Goal: Task Accomplishment & Management: Complete application form

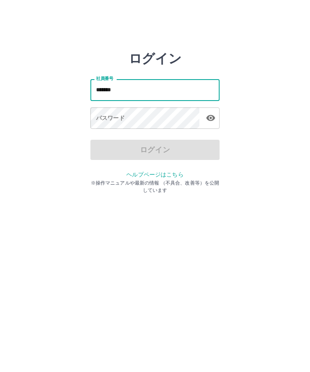
type input "*******"
click at [113, 120] on div "パスワード パスワード" at bounding box center [154, 118] width 129 height 23
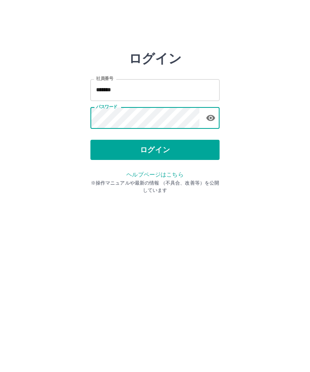
click at [148, 156] on button "ログイン" at bounding box center [154, 150] width 129 height 20
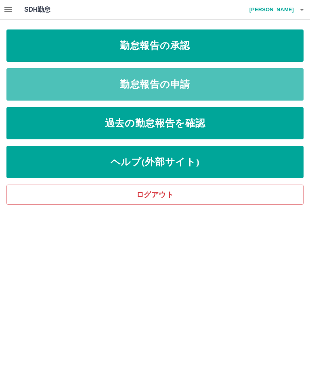
click at [162, 83] on link "勤怠報告の申請" at bounding box center [154, 84] width 297 height 32
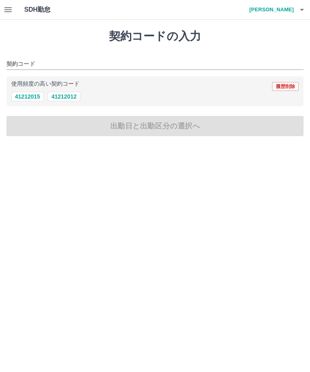
click at [61, 98] on button "41212012" at bounding box center [64, 97] width 32 height 10
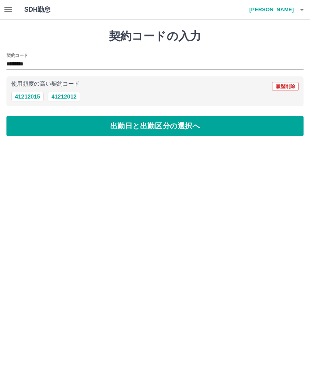
type input "********"
click at [151, 131] on button "出勤日と出勤区分の選択へ" at bounding box center [154, 126] width 297 height 20
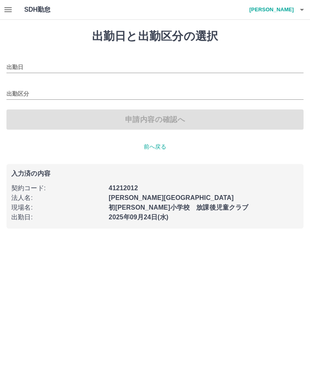
type input "**********"
click at [23, 97] on input "出勤区分" at bounding box center [154, 94] width 297 height 10
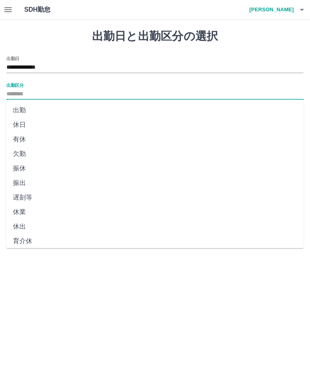
click at [19, 112] on li "出勤" at bounding box center [154, 110] width 297 height 15
type input "**"
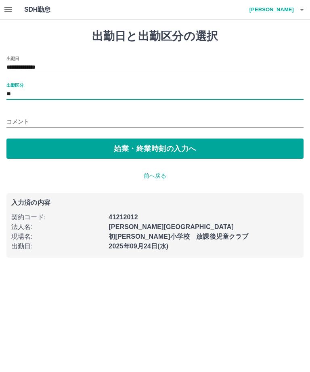
click at [150, 150] on button "始業・終業時刻の入力へ" at bounding box center [154, 148] width 297 height 20
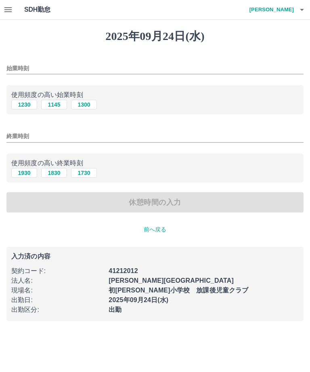
click at [27, 105] on button "1230" at bounding box center [24, 105] width 26 height 10
type input "****"
click at [23, 175] on button "1930" at bounding box center [24, 173] width 26 height 10
type input "****"
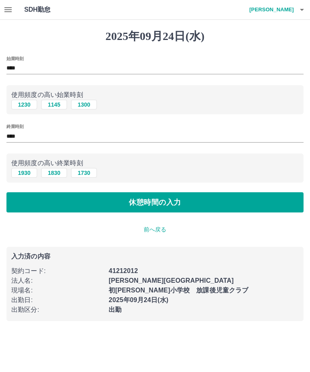
click at [154, 209] on button "休憩時間の入力" at bounding box center [154, 202] width 297 height 20
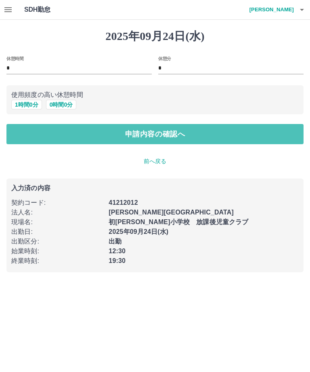
click at [161, 137] on button "申請内容の確認へ" at bounding box center [154, 134] width 297 height 20
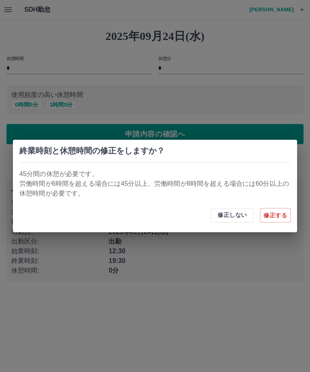
click at [226, 92] on div "終業時刻と休憩時間の修正をしますか？ 45分間の休憩が必要です。 労働時間が6時間を超える場合には45分以上、労働時間が8時間を超える場合には60分以上の休憩…" at bounding box center [155, 186] width 310 height 372
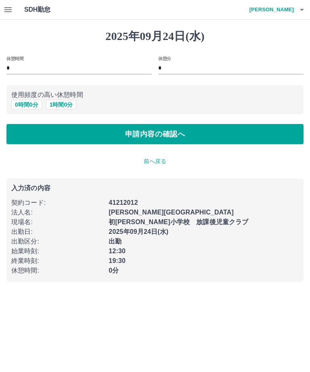
click at [61, 107] on button "1 時間 0 分" at bounding box center [61, 105] width 31 height 10
type input "*"
click at [151, 138] on button "申請内容の確認へ" at bounding box center [154, 134] width 297 height 20
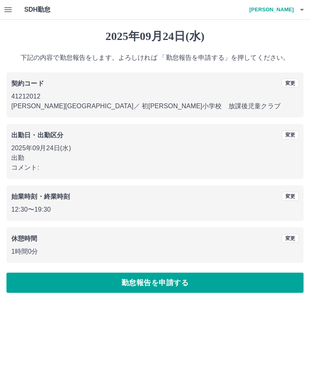
click at [163, 290] on button "勤怠報告を申請する" at bounding box center [154, 283] width 297 height 20
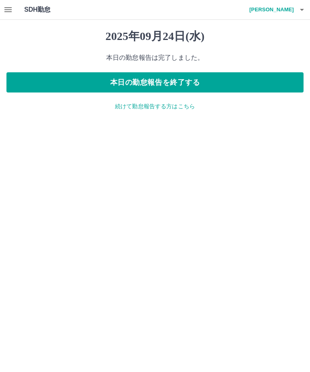
click at [279, 15] on h4 "石川　訓江" at bounding box center [269, 9] width 48 height 19
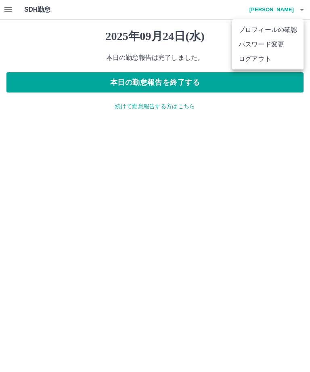
click at [253, 61] on li "ログアウト" at bounding box center [267, 59] width 71 height 15
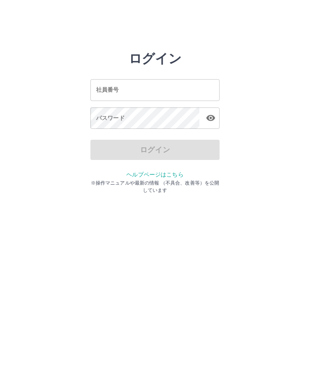
click at [140, 90] on input "社員番号" at bounding box center [154, 89] width 129 height 21
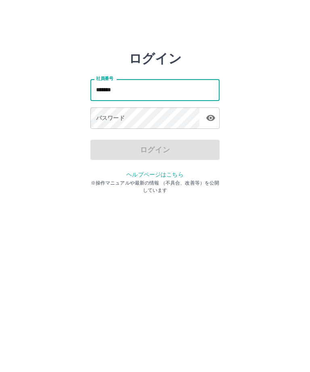
type input "*******"
click at [118, 120] on div "パスワード パスワード" at bounding box center [154, 118] width 129 height 23
click at [106, 120] on div "パスワード パスワード" at bounding box center [154, 118] width 129 height 23
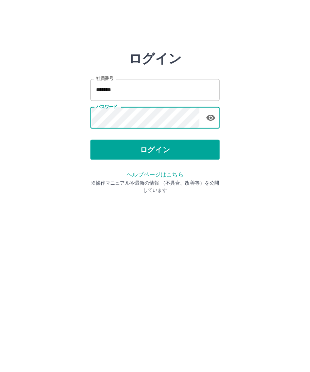
click at [157, 153] on button "ログイン" at bounding box center [154, 150] width 129 height 20
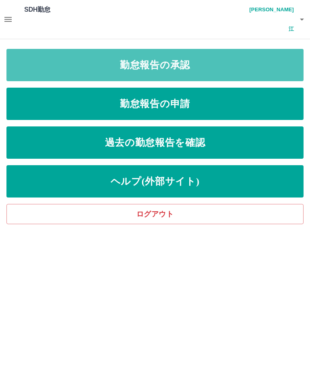
click at [152, 51] on link "勤怠報告の承認" at bounding box center [154, 65] width 297 height 32
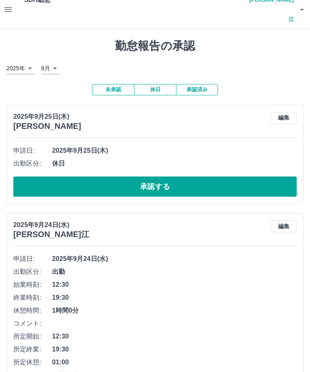
scroll to position [30, 0]
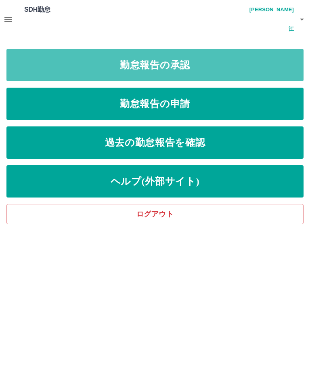
click at [172, 49] on link "勤怠報告の承認" at bounding box center [154, 65] width 297 height 32
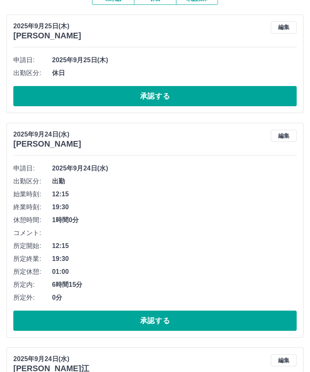
scroll to position [101, 0]
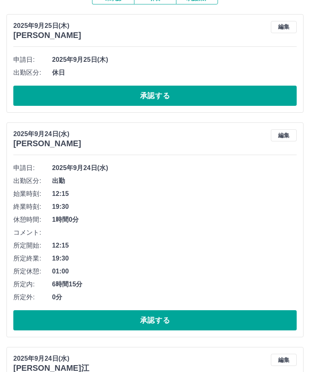
click at [164, 310] on button "承認する" at bounding box center [154, 320] width 283 height 20
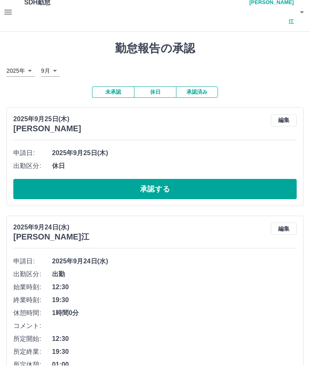
scroll to position [0, 0]
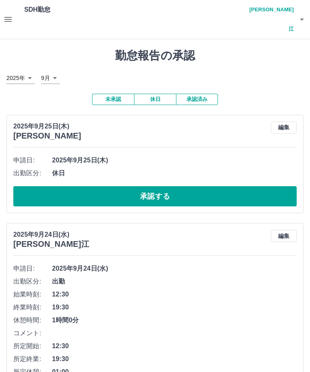
click at [284, 13] on h4 "石川　訓江" at bounding box center [269, 19] width 48 height 39
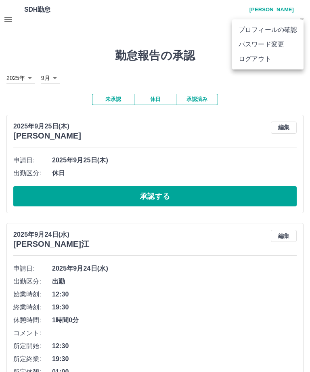
click at [258, 59] on li "ログアウト" at bounding box center [267, 59] width 71 height 15
